Goal: Task Accomplishment & Management: Use online tool/utility

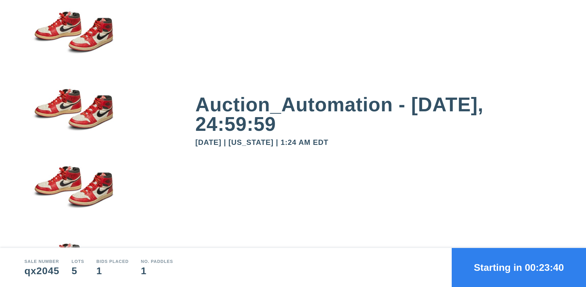
click at [519, 268] on button "Starting in 00:23:40" at bounding box center [519, 267] width 134 height 39
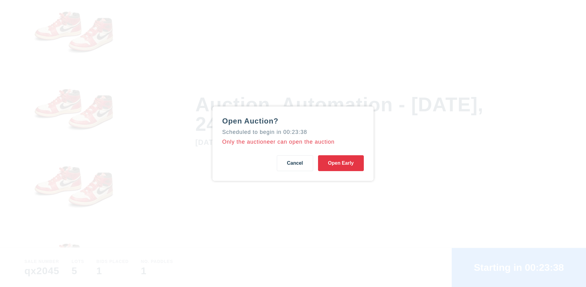
click at [341, 163] on button "Open Early" at bounding box center [341, 163] width 46 height 16
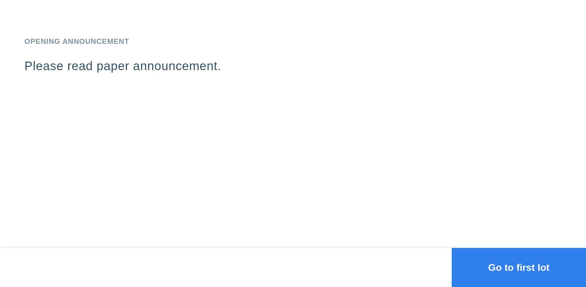
click at [519, 268] on button "Go to first lot" at bounding box center [519, 267] width 134 height 39
